Goal: Task Accomplishment & Management: Manage account settings

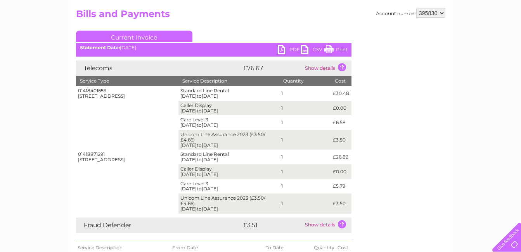
click at [456, 138] on div "My Clear Business Login Details My Details My Preferences Link Account My Accou…" at bounding box center [260, 256] width 521 height 556
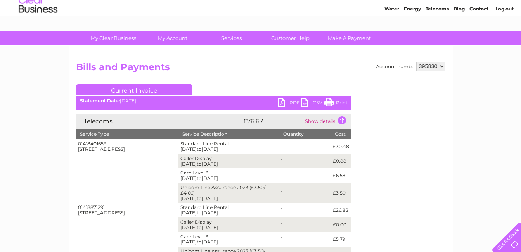
scroll to position [23, 0]
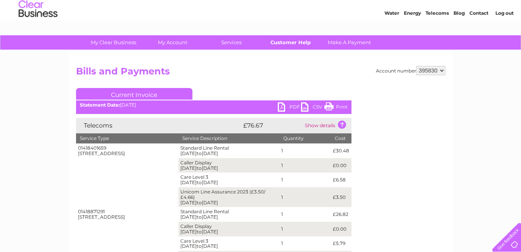
click at [273, 43] on link "Customer Help" at bounding box center [290, 42] width 64 height 14
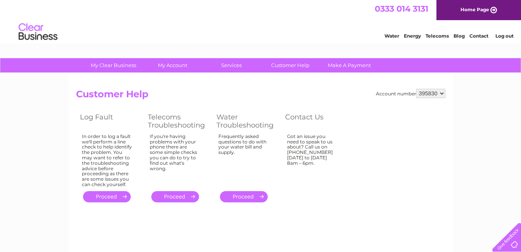
click at [441, 94] on select "395830 442697 973457" at bounding box center [430, 93] width 29 height 9
click at [470, 9] on link "Home Page" at bounding box center [478, 10] width 85 height 20
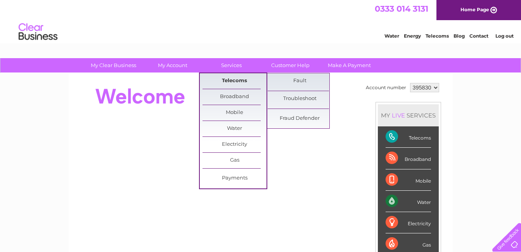
click at [235, 83] on link "Telecoms" at bounding box center [234, 81] width 64 height 16
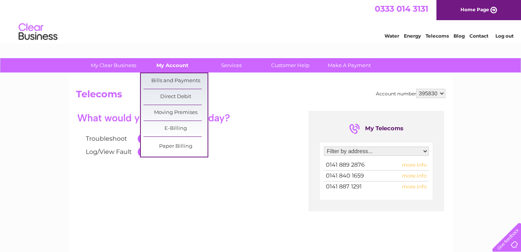
click at [176, 67] on link "My Account" at bounding box center [172, 65] width 64 height 14
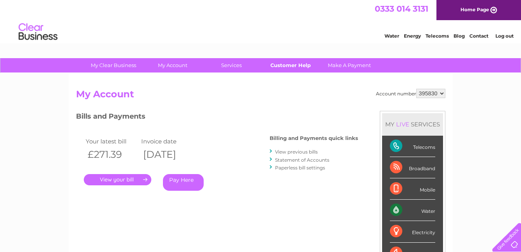
click at [290, 62] on link "Customer Help" at bounding box center [290, 65] width 64 height 14
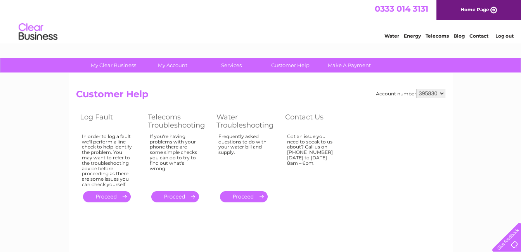
click at [180, 195] on link "." at bounding box center [175, 196] width 48 height 11
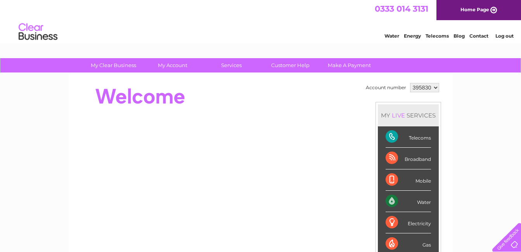
drag, startPoint x: 99, startPoint y: 13, endPoint x: 90, endPoint y: 12, distance: 9.0
click at [90, 12] on div "0333 014 3131 Home Page" at bounding box center [260, 10] width 521 height 20
click at [159, 99] on div at bounding box center [217, 96] width 282 height 31
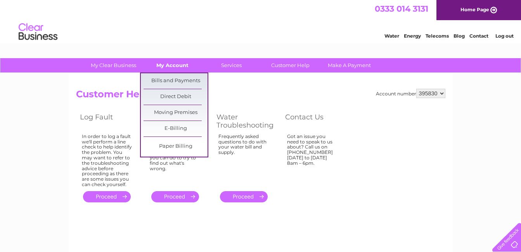
click at [178, 66] on link "My Account" at bounding box center [172, 65] width 64 height 14
click at [171, 82] on link "Bills and Payments" at bounding box center [175, 81] width 64 height 16
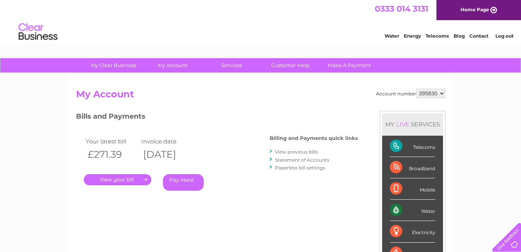
click at [279, 153] on link "View previous bills" at bounding box center [296, 152] width 43 height 6
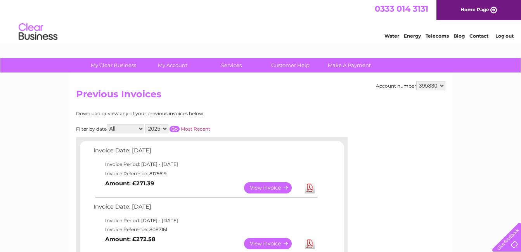
click at [266, 190] on link "View" at bounding box center [272, 187] width 57 height 11
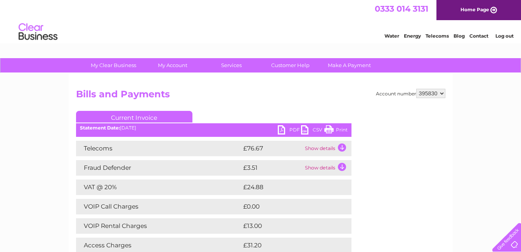
click at [323, 149] on td "Show details" at bounding box center [327, 149] width 48 height 16
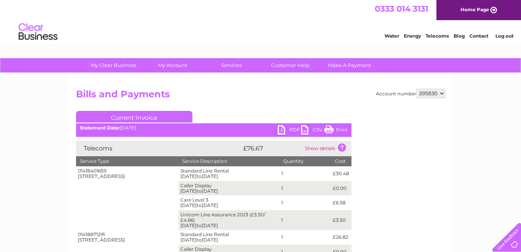
click at [293, 130] on link "PDF" at bounding box center [289, 130] width 23 height 11
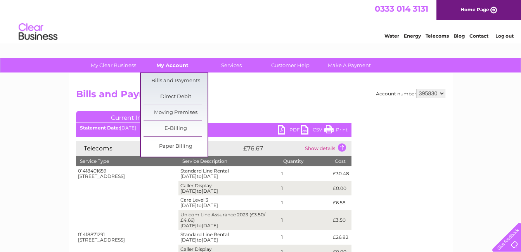
click at [172, 64] on link "My Account" at bounding box center [172, 65] width 64 height 14
